Goal: Task Accomplishment & Management: Manage account settings

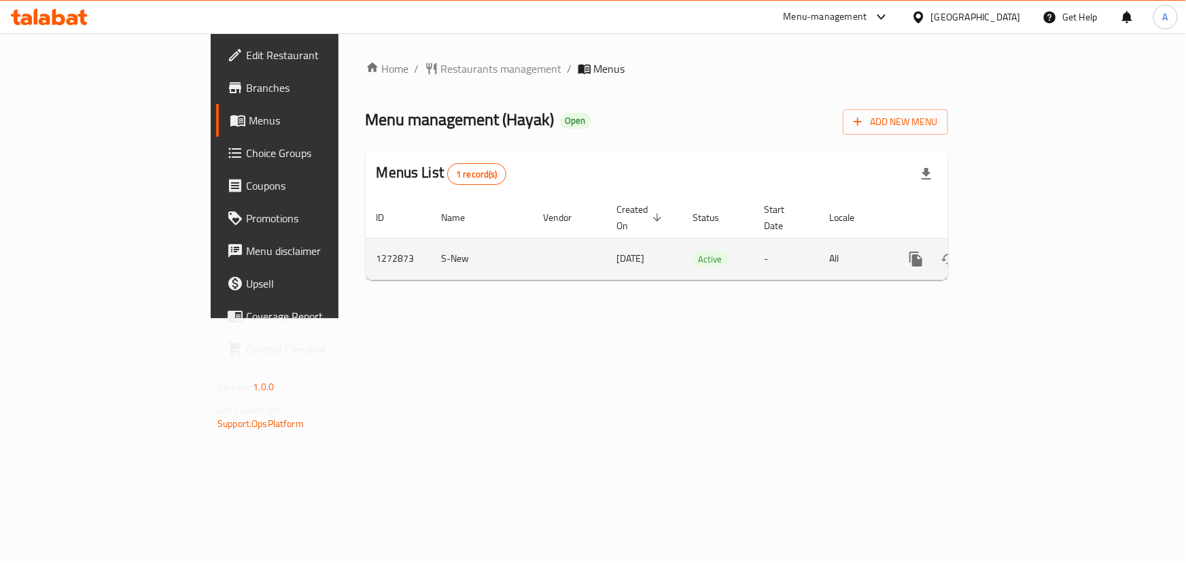
click at [1020, 253] on icon "enhanced table" at bounding box center [1014, 259] width 12 height 12
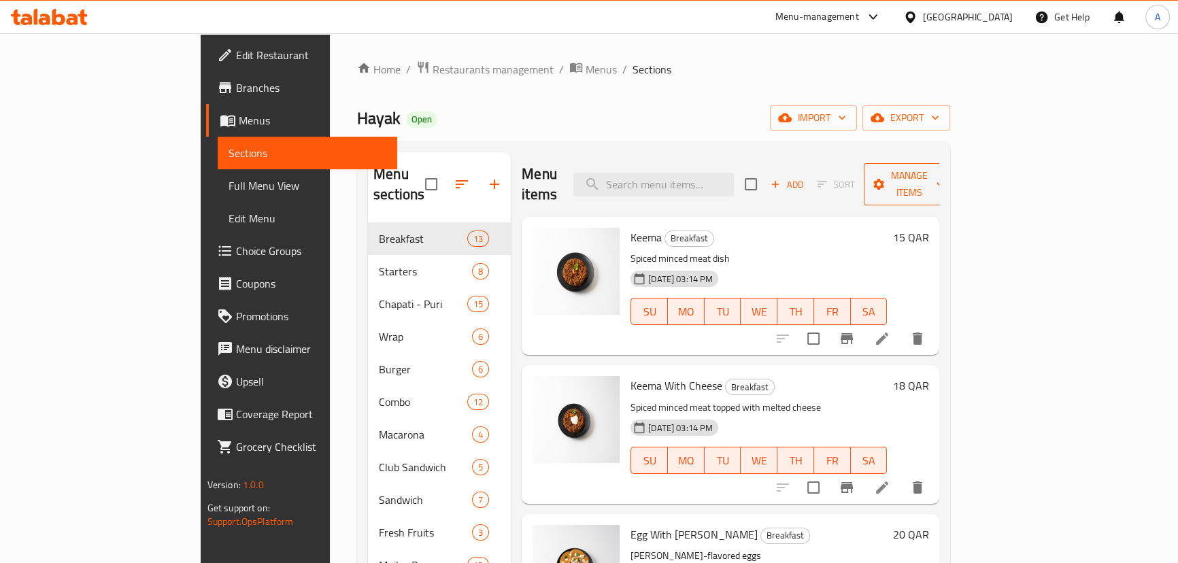
click at [944, 169] on span "Manage items" at bounding box center [908, 184] width 69 height 34
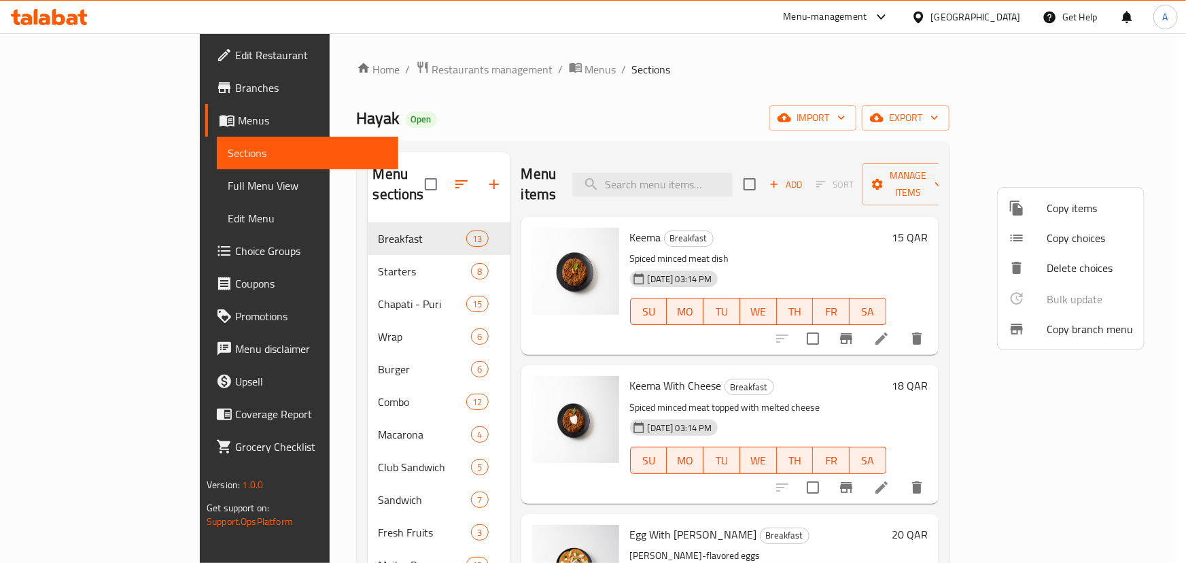
click at [1071, 333] on span "Copy branch menu" at bounding box center [1090, 329] width 86 height 16
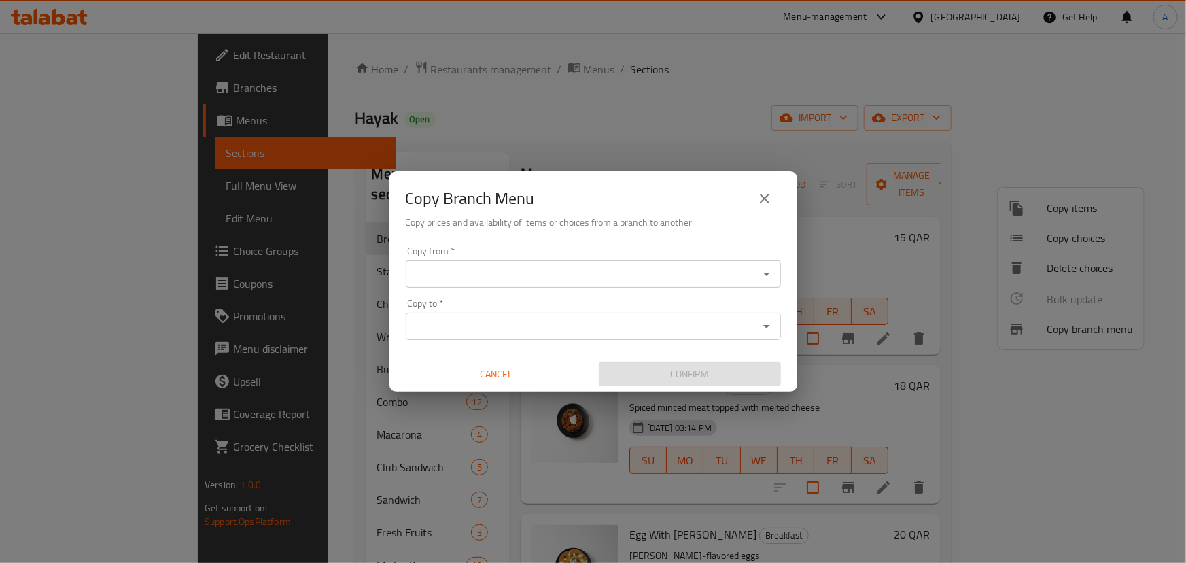
click at [572, 263] on div "Copy from *" at bounding box center [593, 273] width 375 height 27
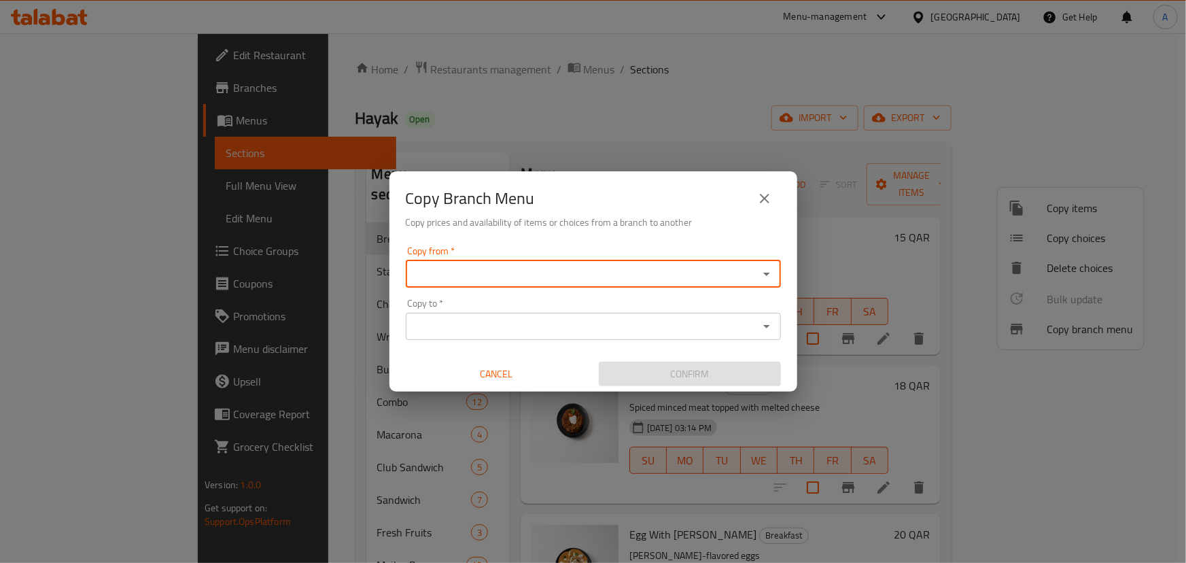
click at [772, 269] on icon "Open" at bounding box center [767, 274] width 16 height 16
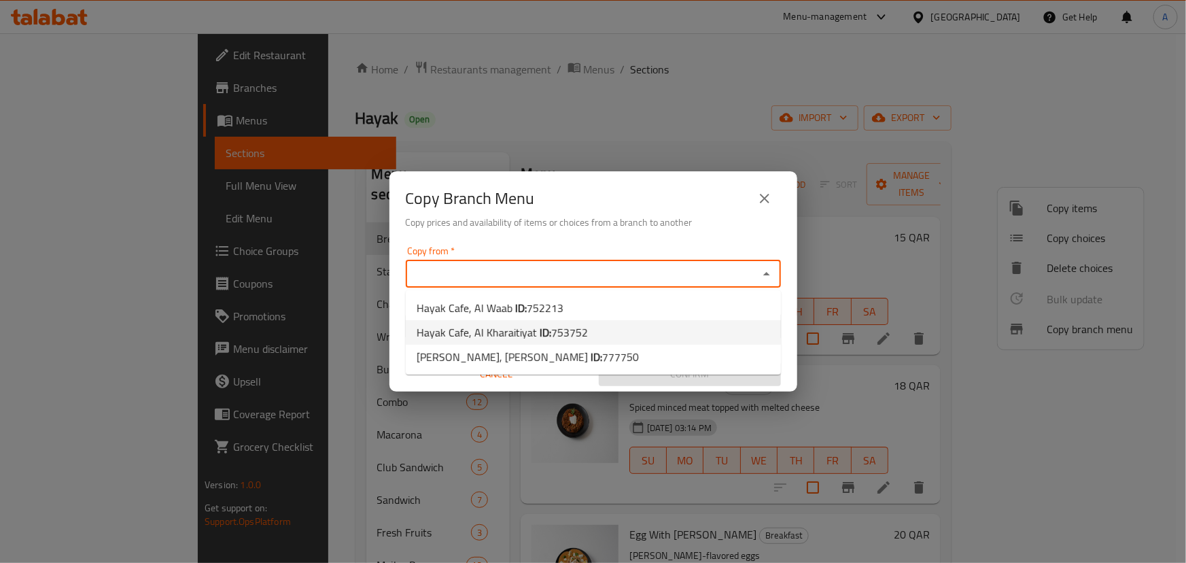
click at [563, 330] on span "753752" at bounding box center [569, 332] width 37 height 20
type input "Hayak Cafe, Al Kharaitiyat"
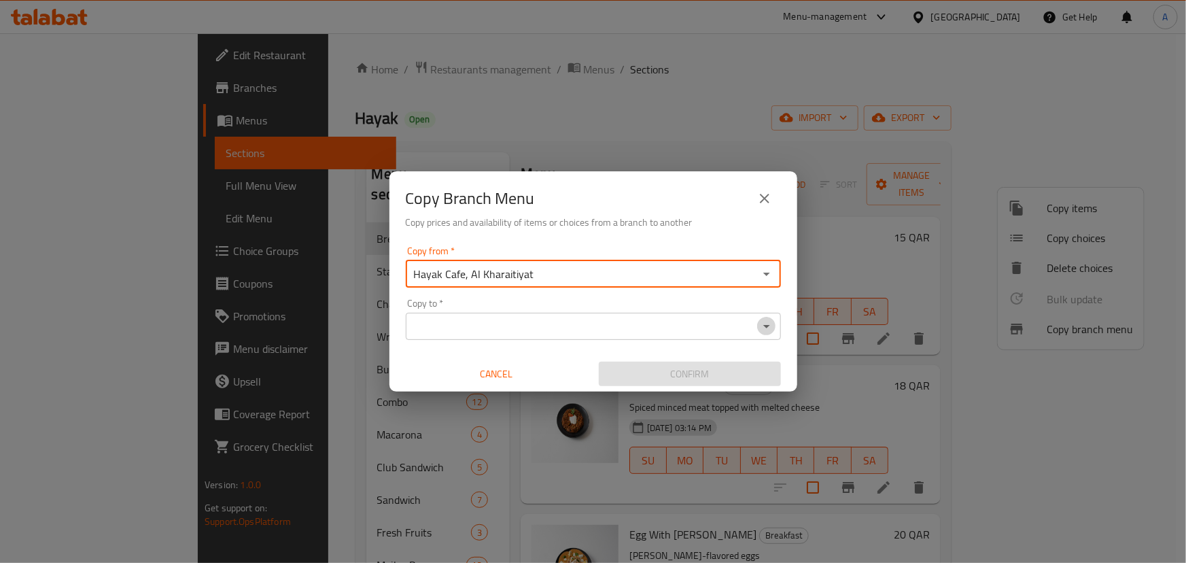
click at [773, 321] on icon "Open" at bounding box center [767, 326] width 16 height 16
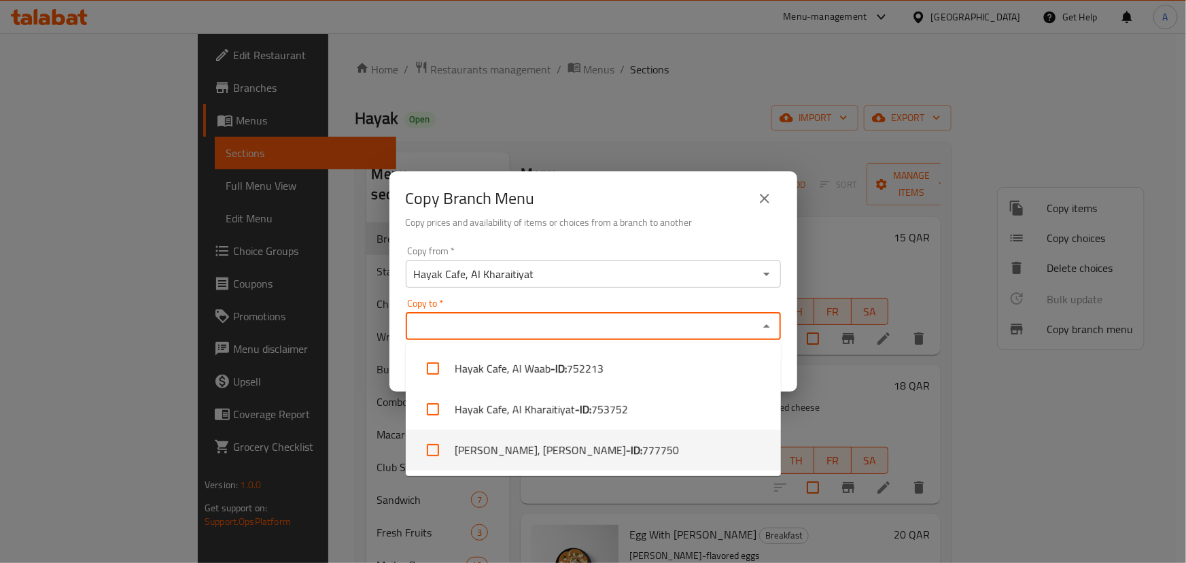
click at [437, 451] on input "checkbox" at bounding box center [433, 450] width 33 height 33
checkbox input "true"
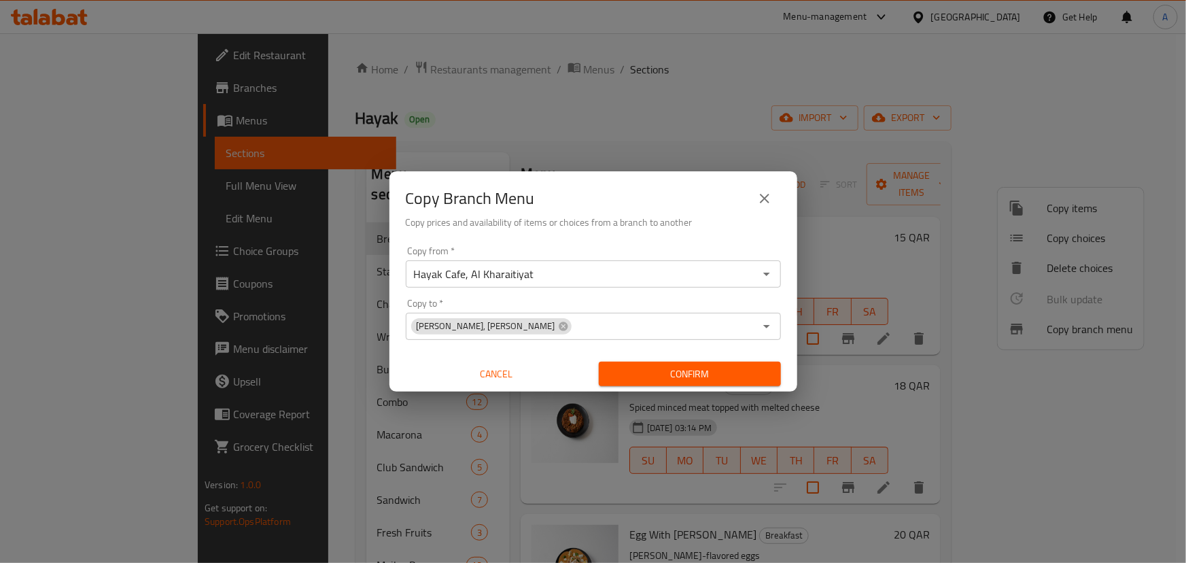
click at [693, 209] on div "Copy Branch Menu" at bounding box center [593, 198] width 375 height 33
click at [739, 379] on span "Confirm" at bounding box center [690, 374] width 160 height 17
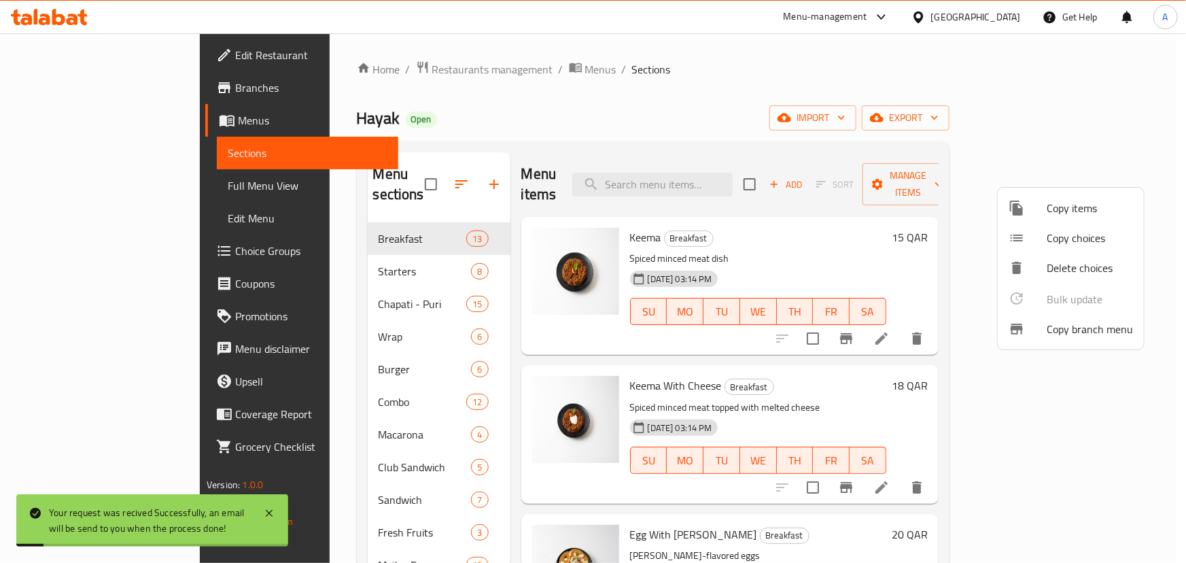
click at [698, 108] on div at bounding box center [593, 281] width 1186 height 563
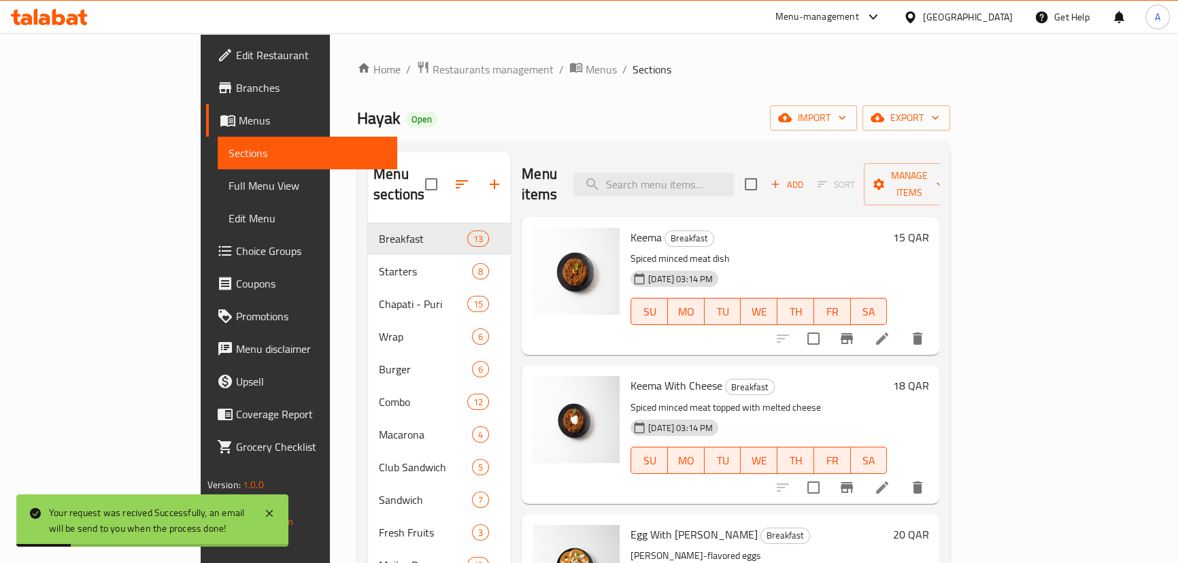
click at [357, 119] on span "Hayak" at bounding box center [379, 118] width 44 height 31
drag, startPoint x: 238, startPoint y: 119, endPoint x: 309, endPoint y: 120, distance: 70.7
click at [357, 120] on div "Hayak Open import export" at bounding box center [653, 117] width 593 height 25
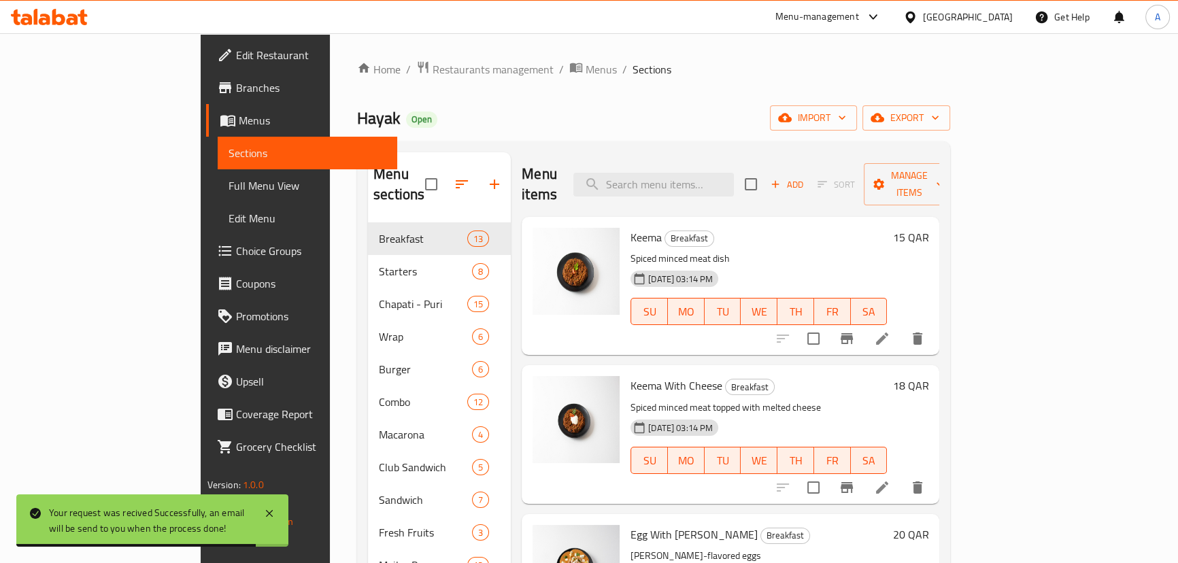
click at [518, 121] on div "Hayak Open import export" at bounding box center [653, 117] width 593 height 25
click at [236, 95] on span "Branches" at bounding box center [311, 88] width 150 height 16
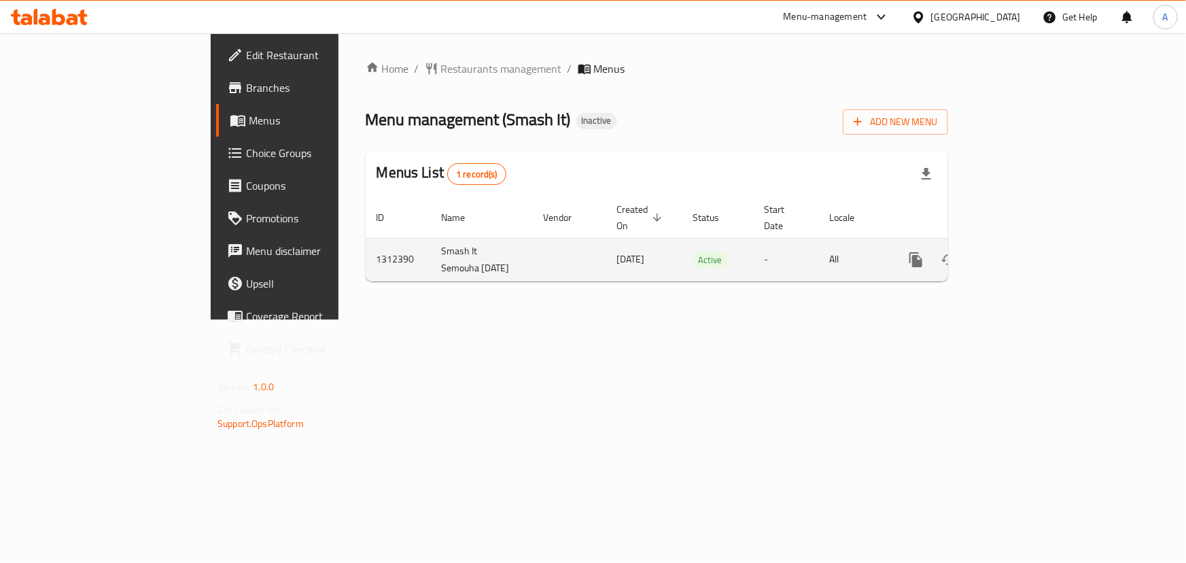
click at [1023, 252] on icon "enhanced table" at bounding box center [1014, 260] width 16 height 16
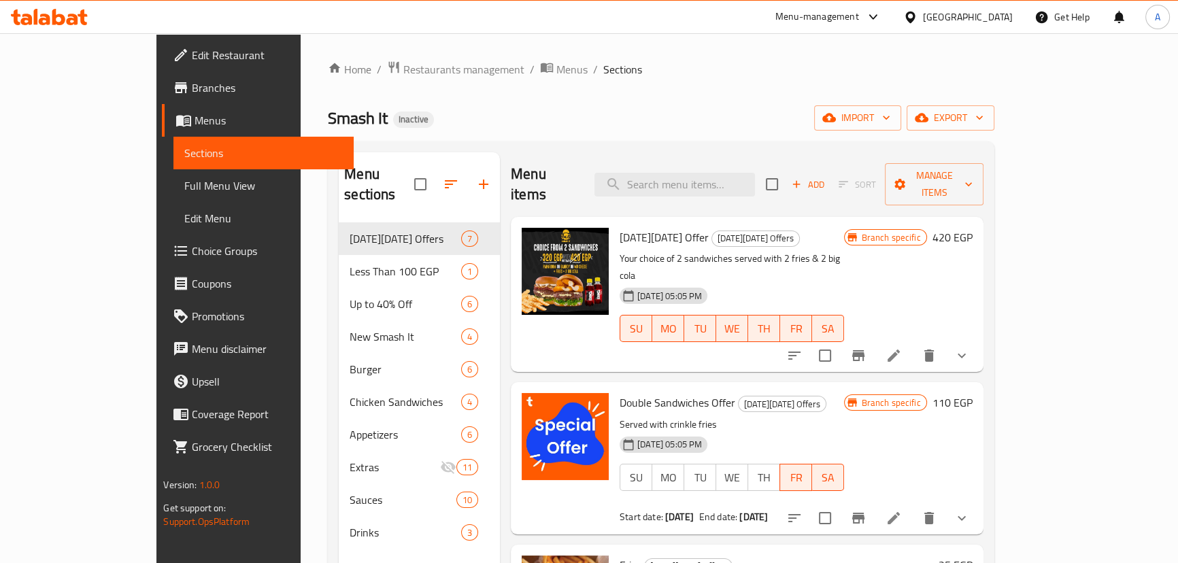
click at [1020, 107] on div "Home / Restaurants management / Menus / Sections Smash It Inactive import expor…" at bounding box center [661, 393] width 720 height 720
click at [983, 122] on span "export" at bounding box center [950, 117] width 66 height 17
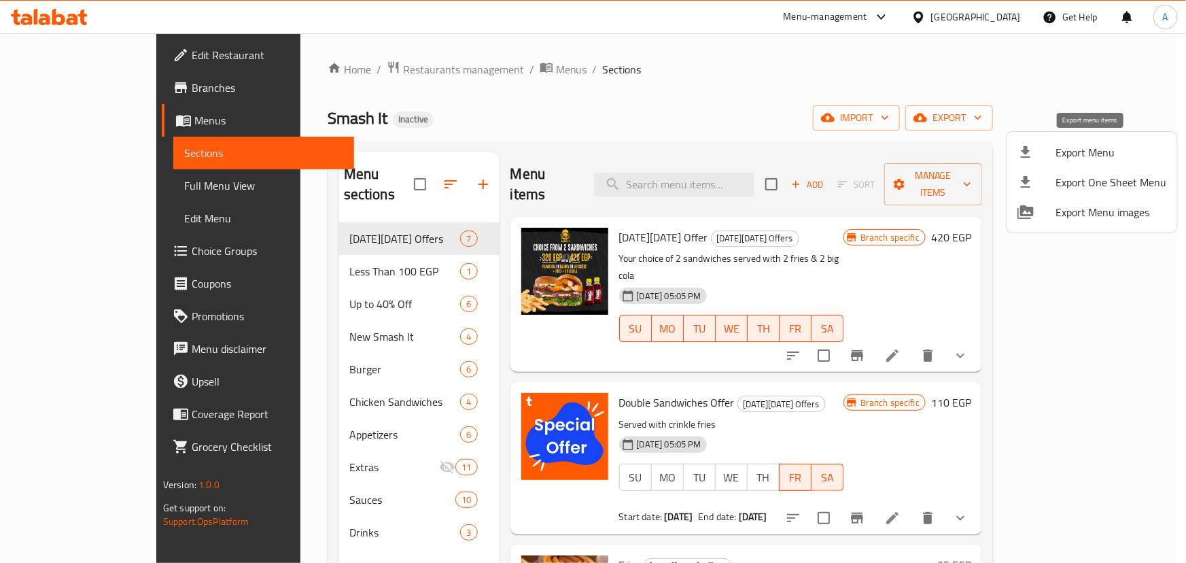
click at [1066, 148] on span "Export Menu" at bounding box center [1111, 152] width 111 height 16
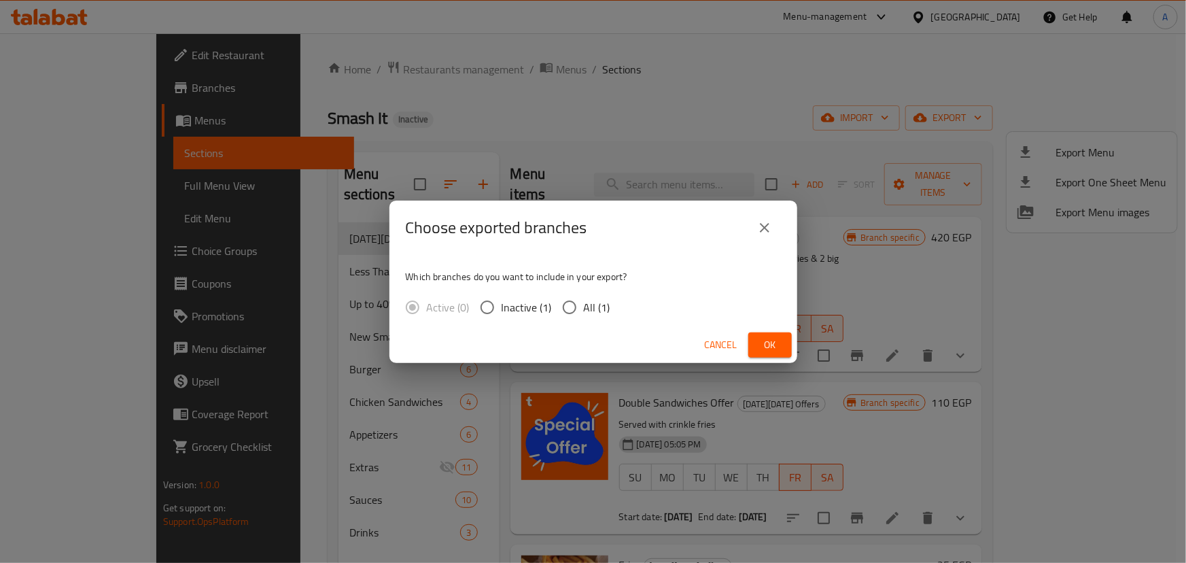
click at [588, 310] on span "All (1)" at bounding box center [597, 307] width 27 height 16
click at [584, 310] on input "All (1)" at bounding box center [569, 307] width 29 height 29
radio input "true"
click at [772, 349] on span "Ok" at bounding box center [770, 345] width 22 height 17
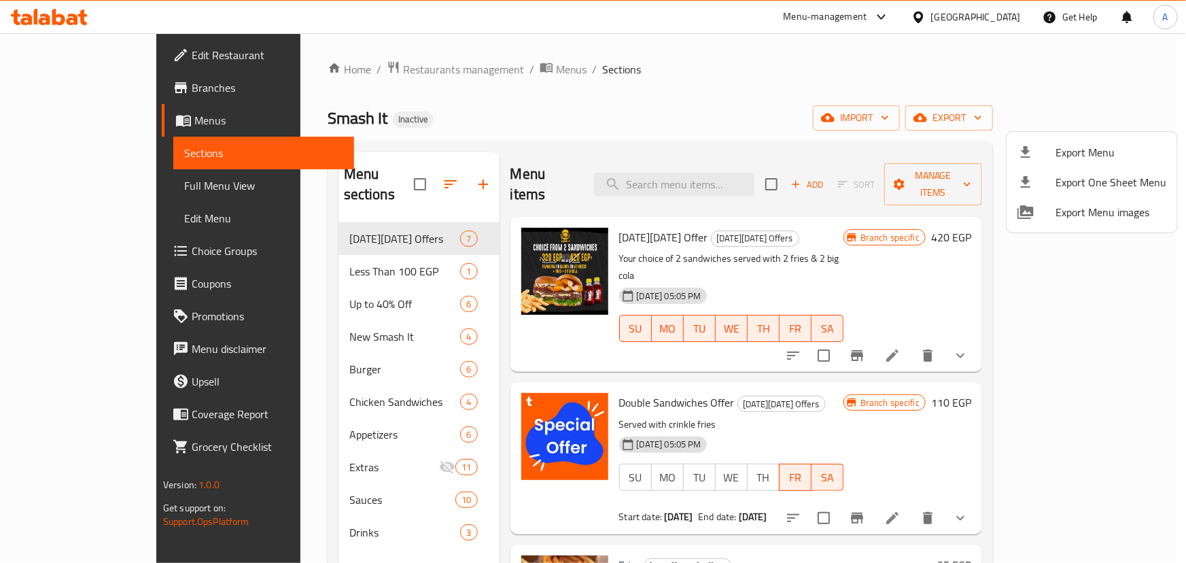
click at [105, 62] on div at bounding box center [593, 281] width 1186 height 563
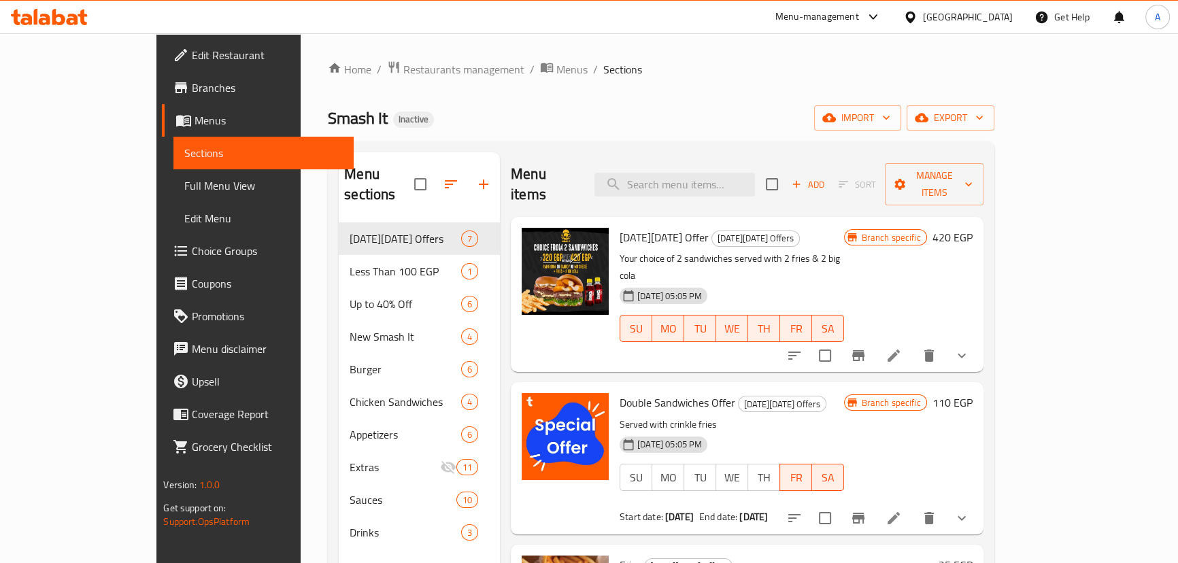
drag, startPoint x: 734, startPoint y: 132, endPoint x: 354, endPoint y: 89, distance: 383.1
click at [734, 131] on div "Home / Restaurants management / Menus / Sections Smash It Inactive import expor…" at bounding box center [661, 394] width 666 height 666
click at [192, 61] on span "Edit Restaurant" at bounding box center [267, 55] width 150 height 16
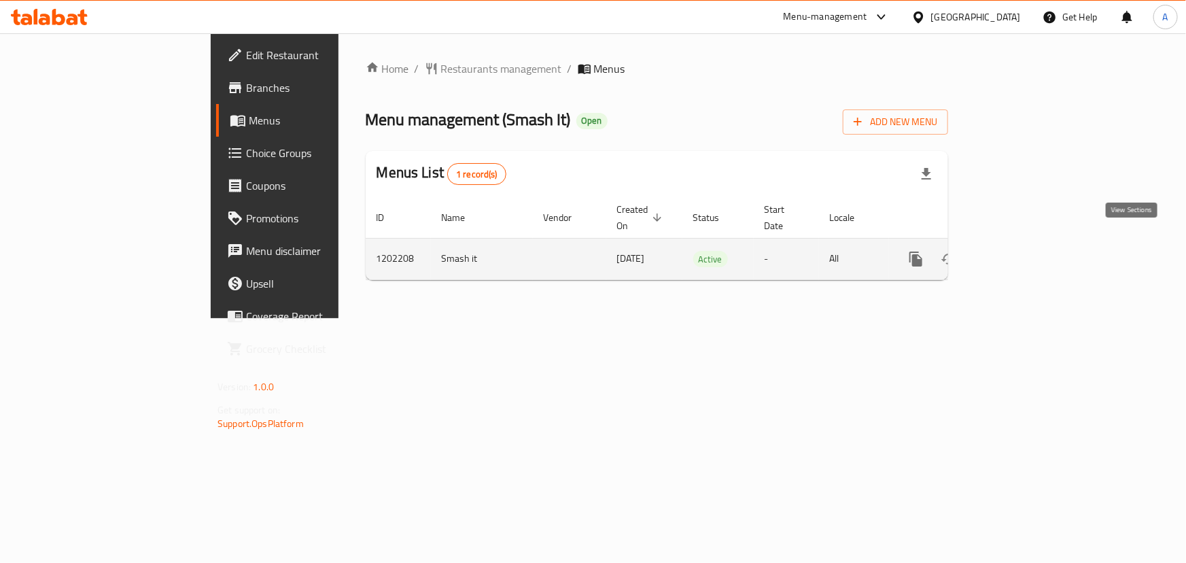
click at [1031, 243] on link "enhanced table" at bounding box center [1014, 259] width 33 height 33
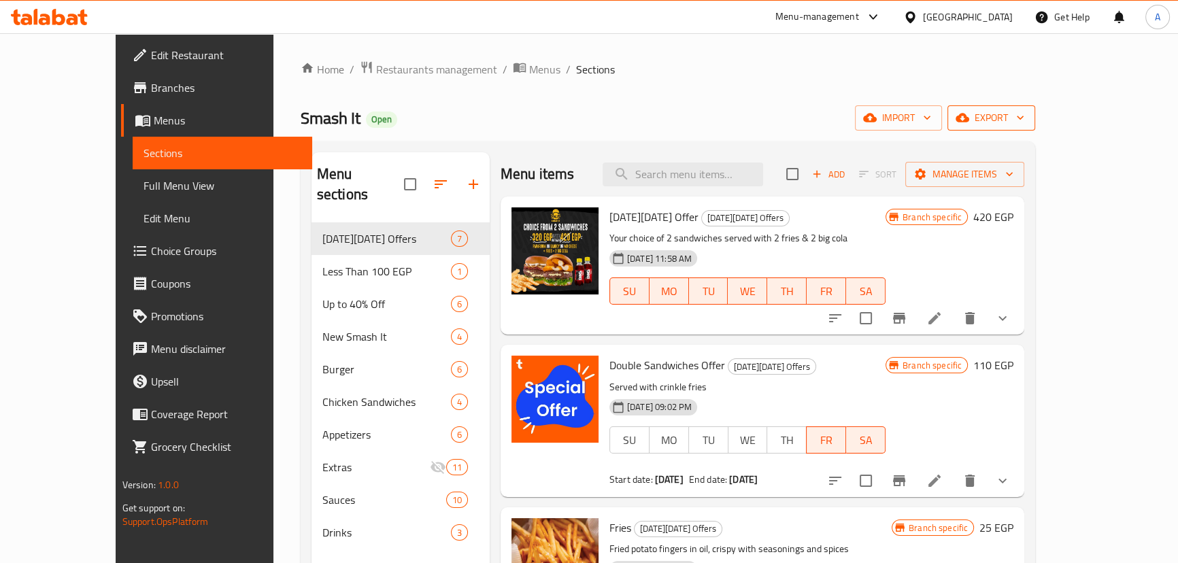
drag, startPoint x: 1122, startPoint y: 95, endPoint x: 1108, endPoint y: 111, distance: 21.8
click at [1035, 95] on div "Home / Restaurants management / Menus / Sections Smash It Open import export Me…" at bounding box center [668, 394] width 734 height 666
click at [1024, 116] on span "export" at bounding box center [991, 117] width 66 height 17
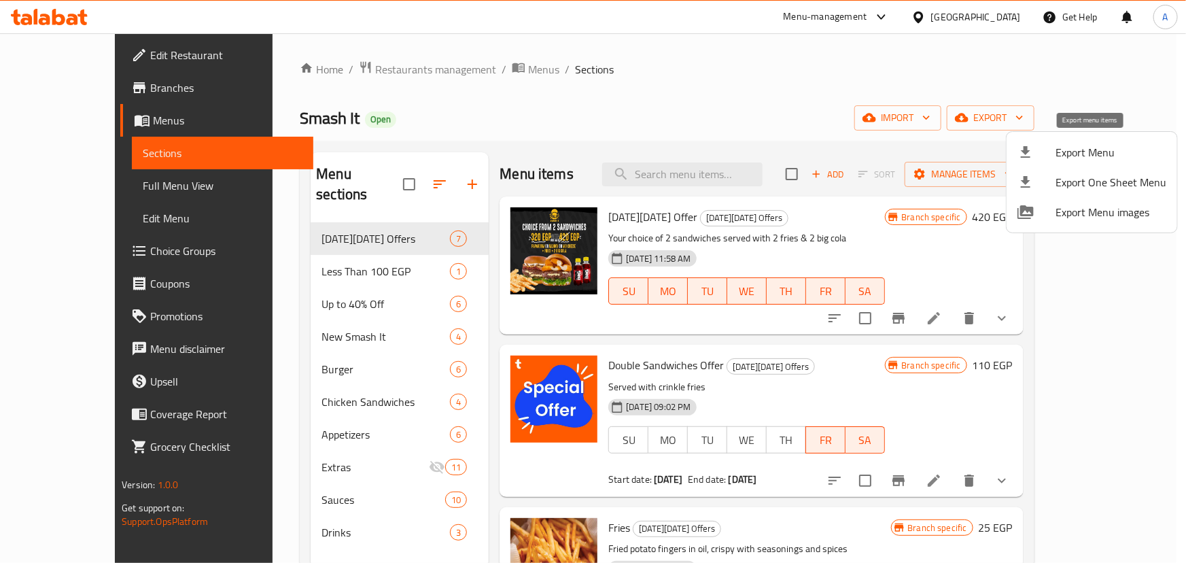
click at [1069, 144] on span "Export Menu" at bounding box center [1111, 152] width 111 height 16
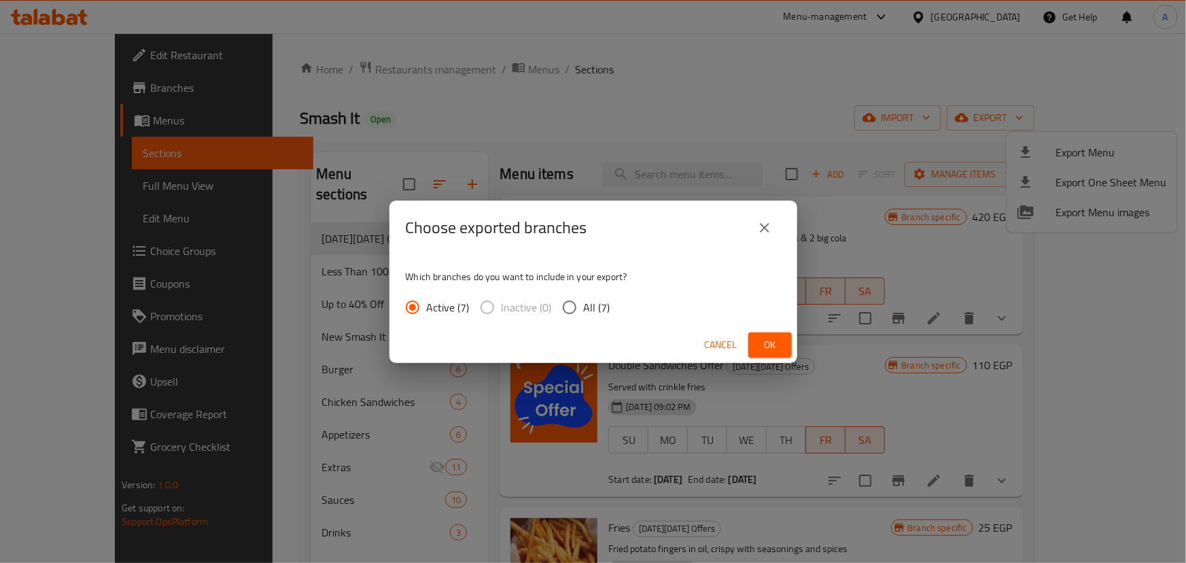
click at [586, 302] on span "All (7)" at bounding box center [597, 307] width 27 height 16
click at [584, 302] on input "All (7)" at bounding box center [569, 307] width 29 height 29
radio input "true"
click at [771, 345] on span "Ok" at bounding box center [770, 345] width 22 height 17
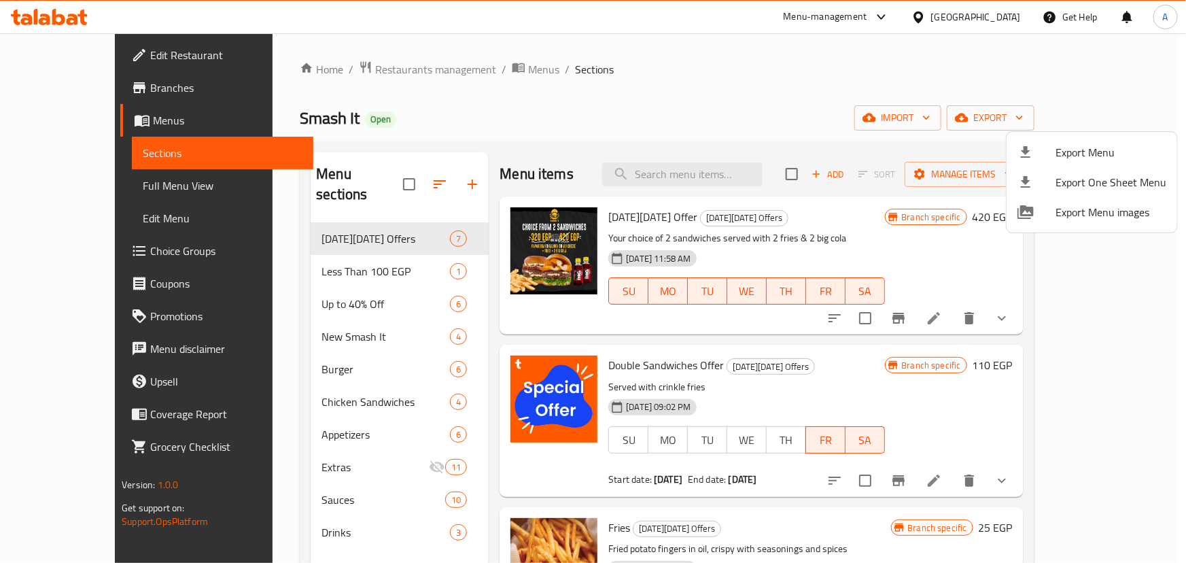
click at [756, 120] on div at bounding box center [593, 281] width 1186 height 563
